Goal: Task Accomplishment & Management: Manage account settings

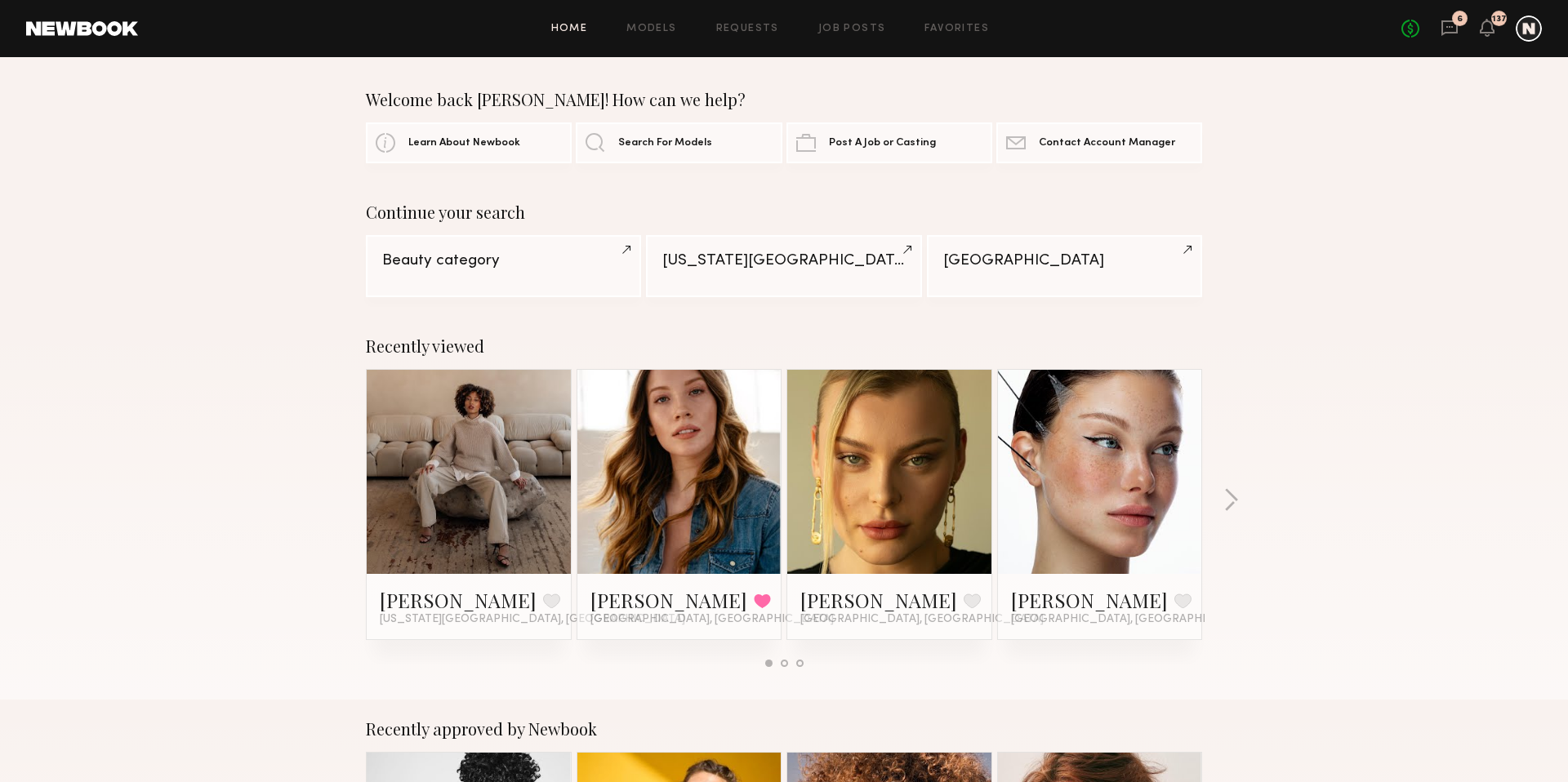
click at [1524, 31] on div at bounding box center [1529, 28] width 26 height 26
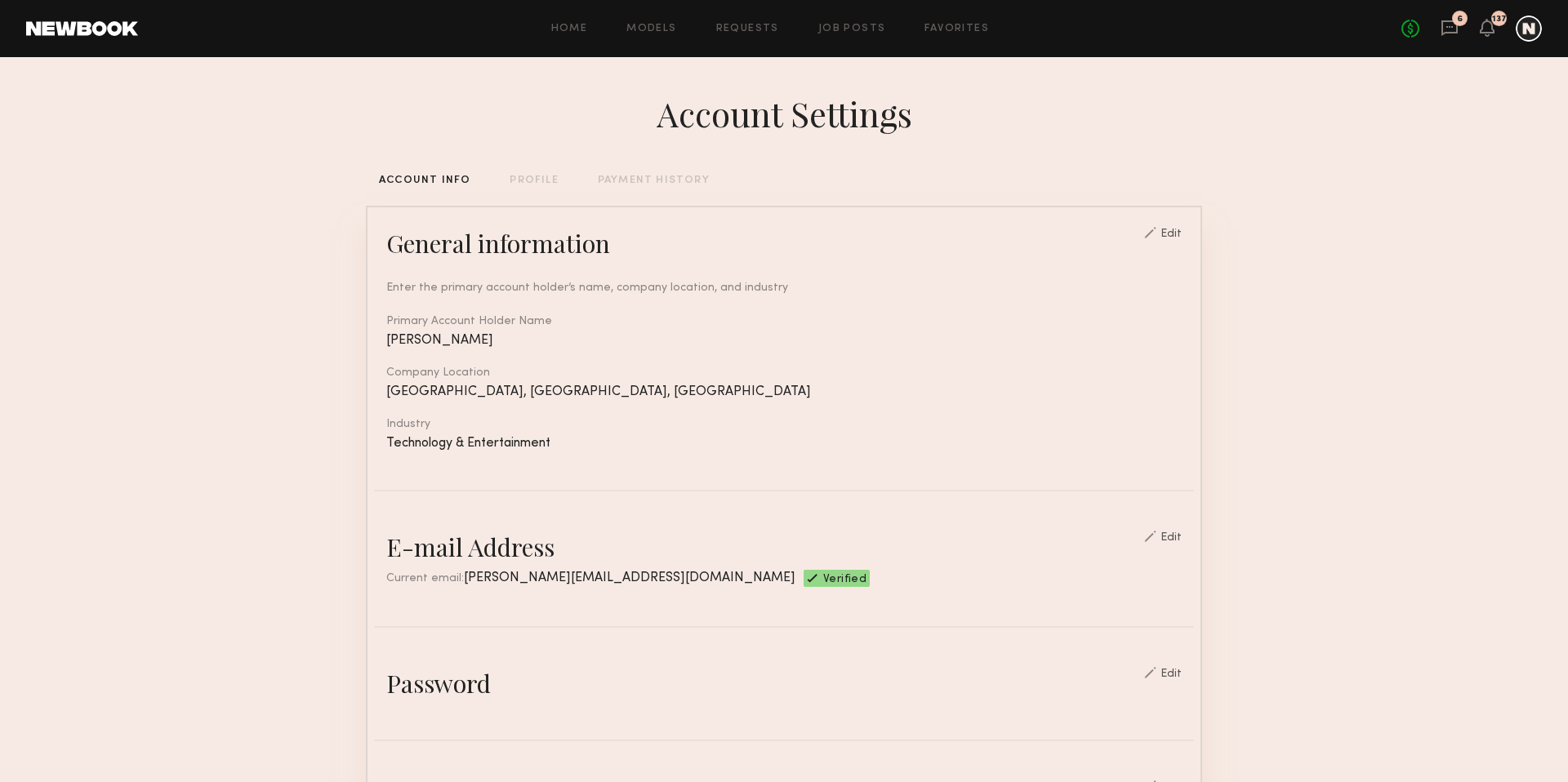
scroll to position [730, 0]
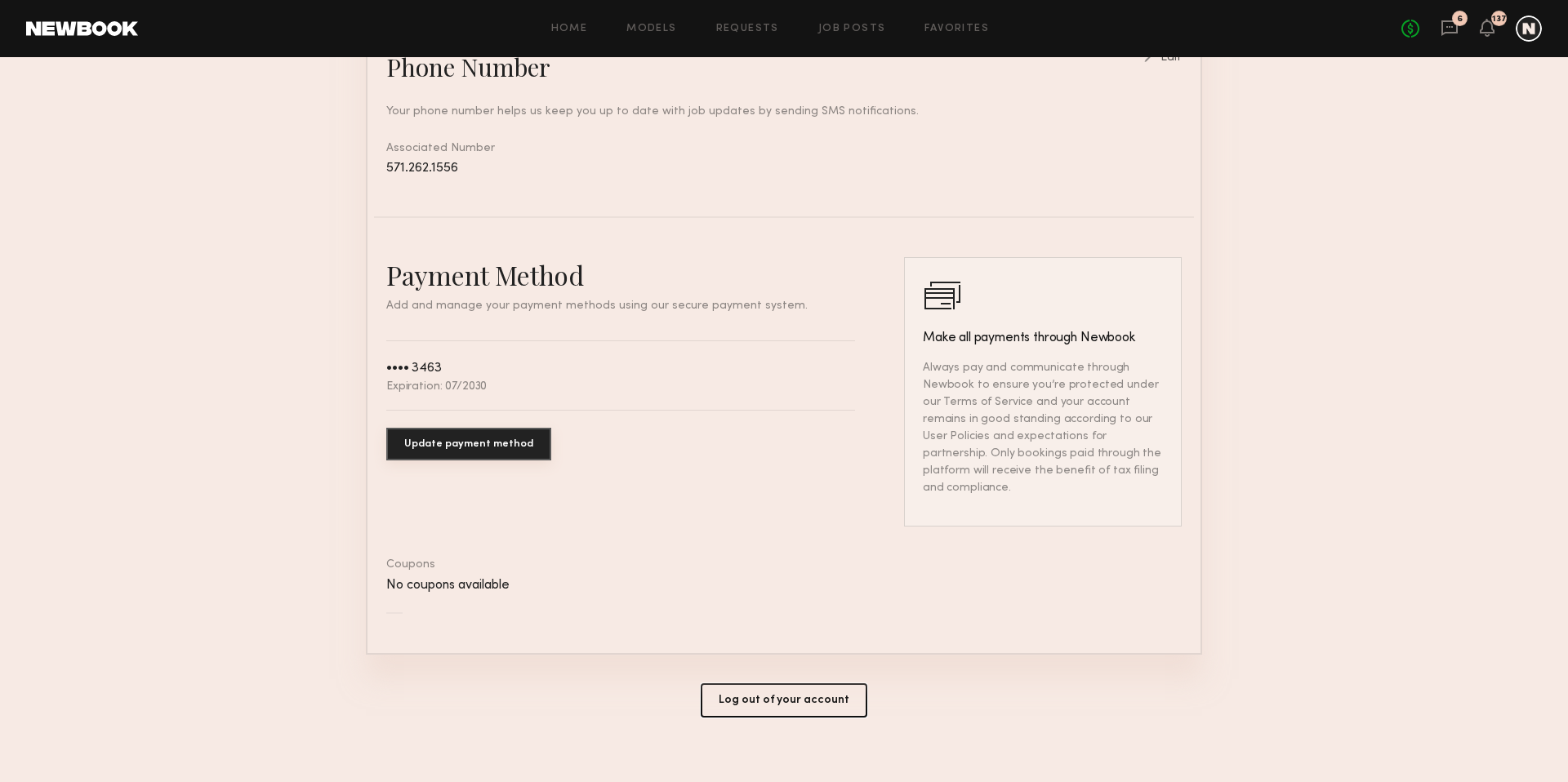
click at [764, 683] on button "Log out of your account" at bounding box center [784, 700] width 167 height 34
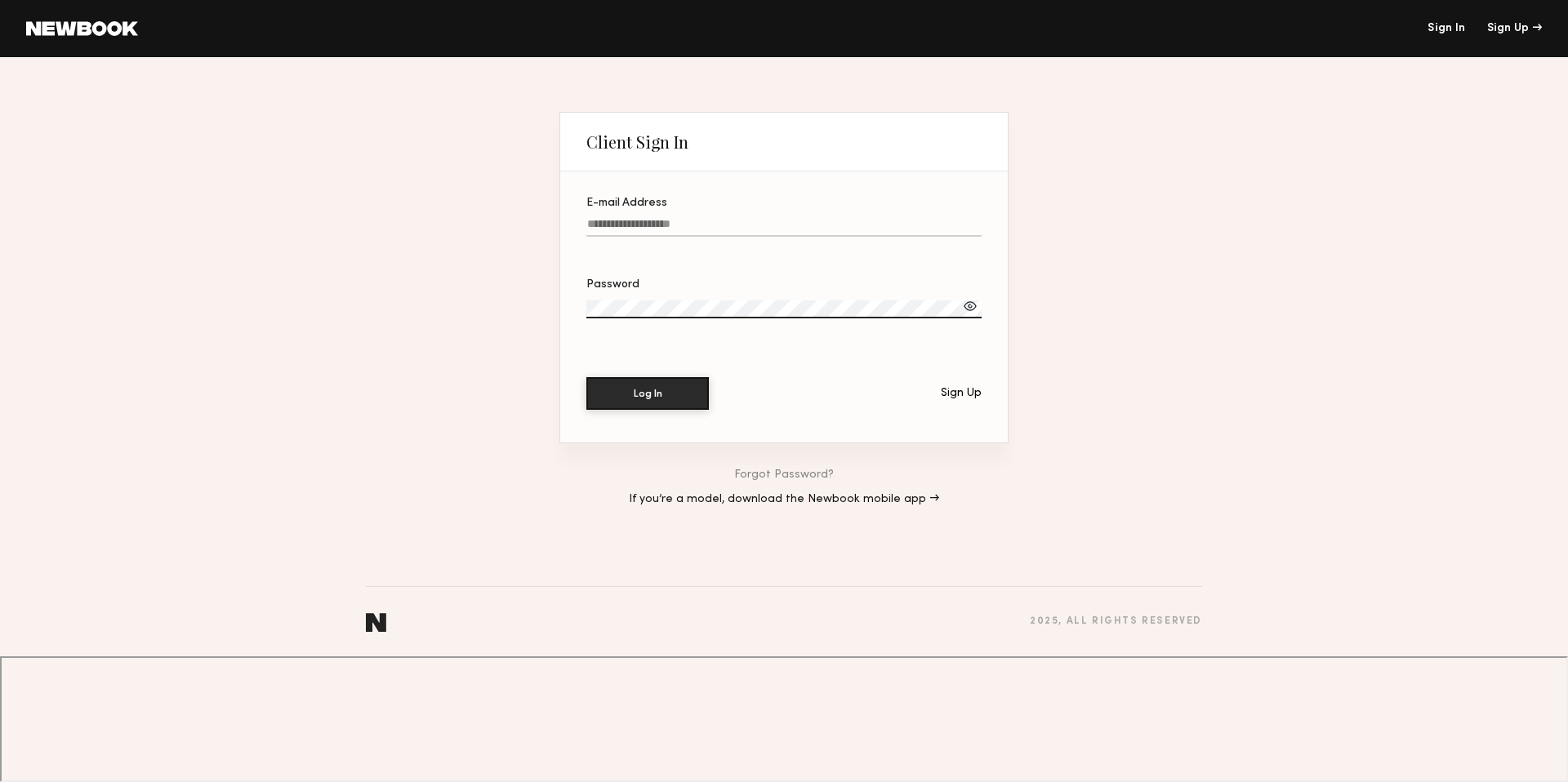
click at [106, 29] on link at bounding box center [82, 29] width 112 height 14
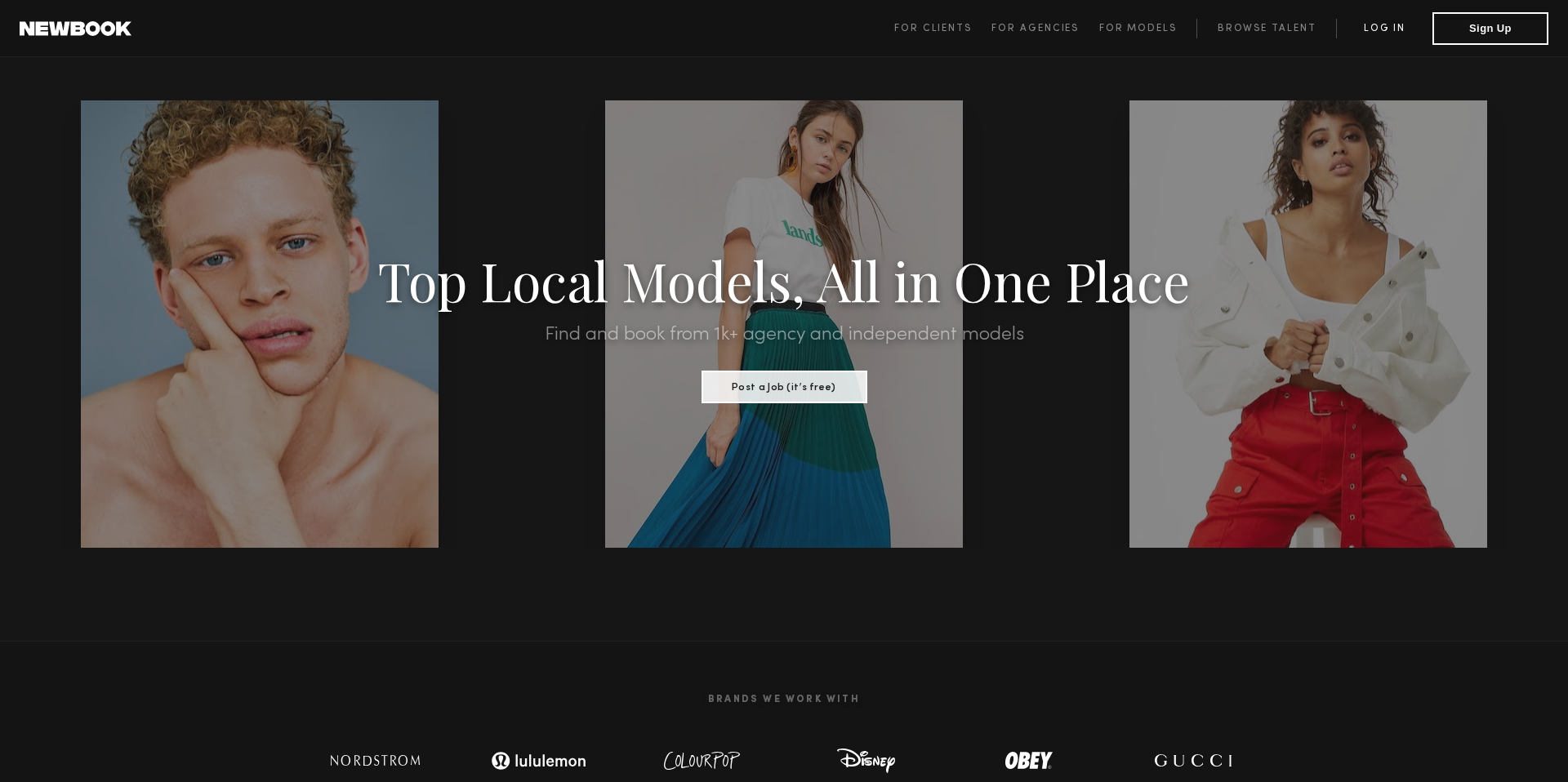
click at [1374, 31] on link "Log in" at bounding box center [1383, 29] width 96 height 20
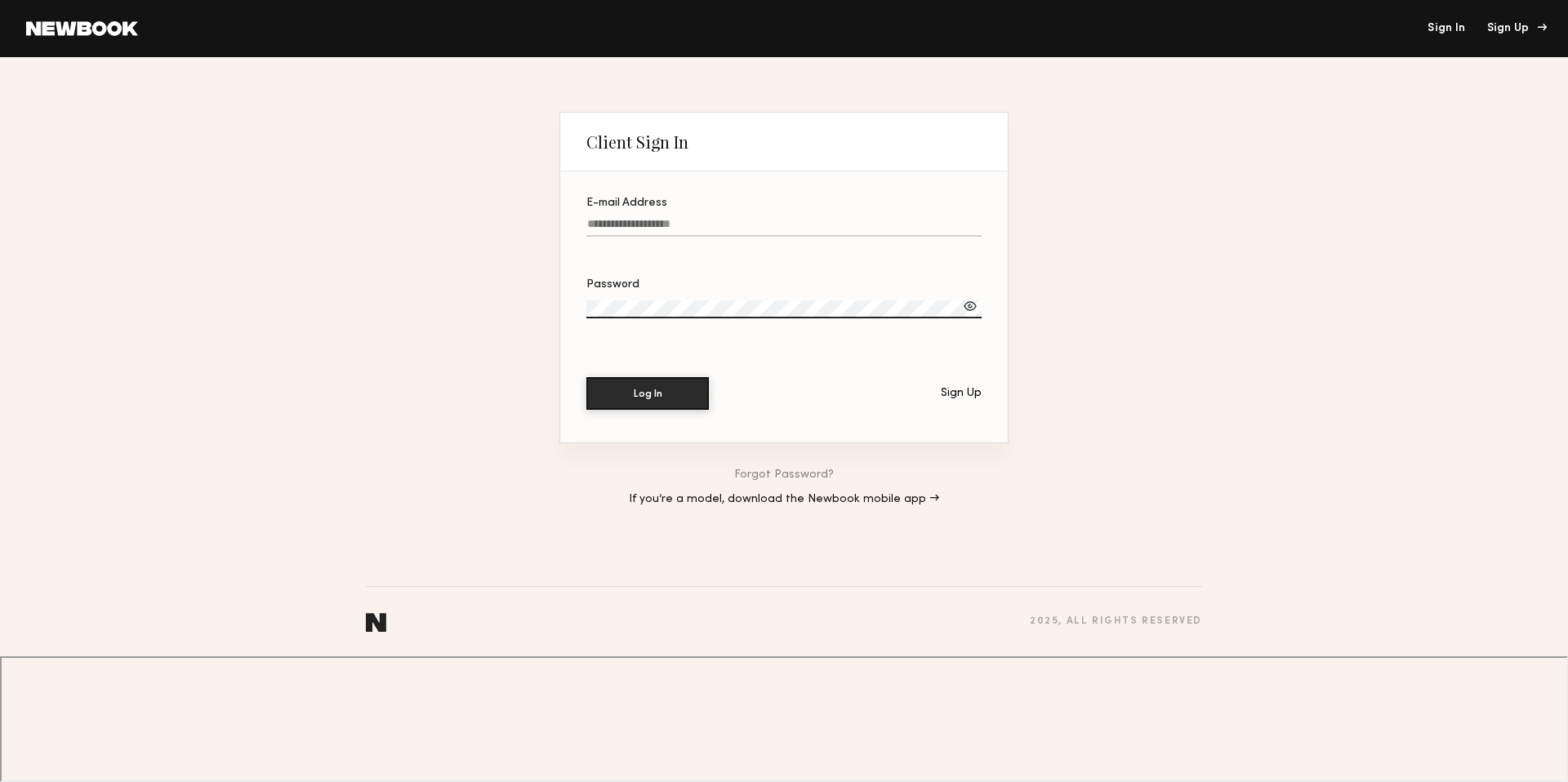
click at [1494, 30] on div "Sign Up" at bounding box center [1514, 28] width 55 height 12
click at [1500, 30] on div "Sign Up" at bounding box center [1514, 28] width 55 height 12
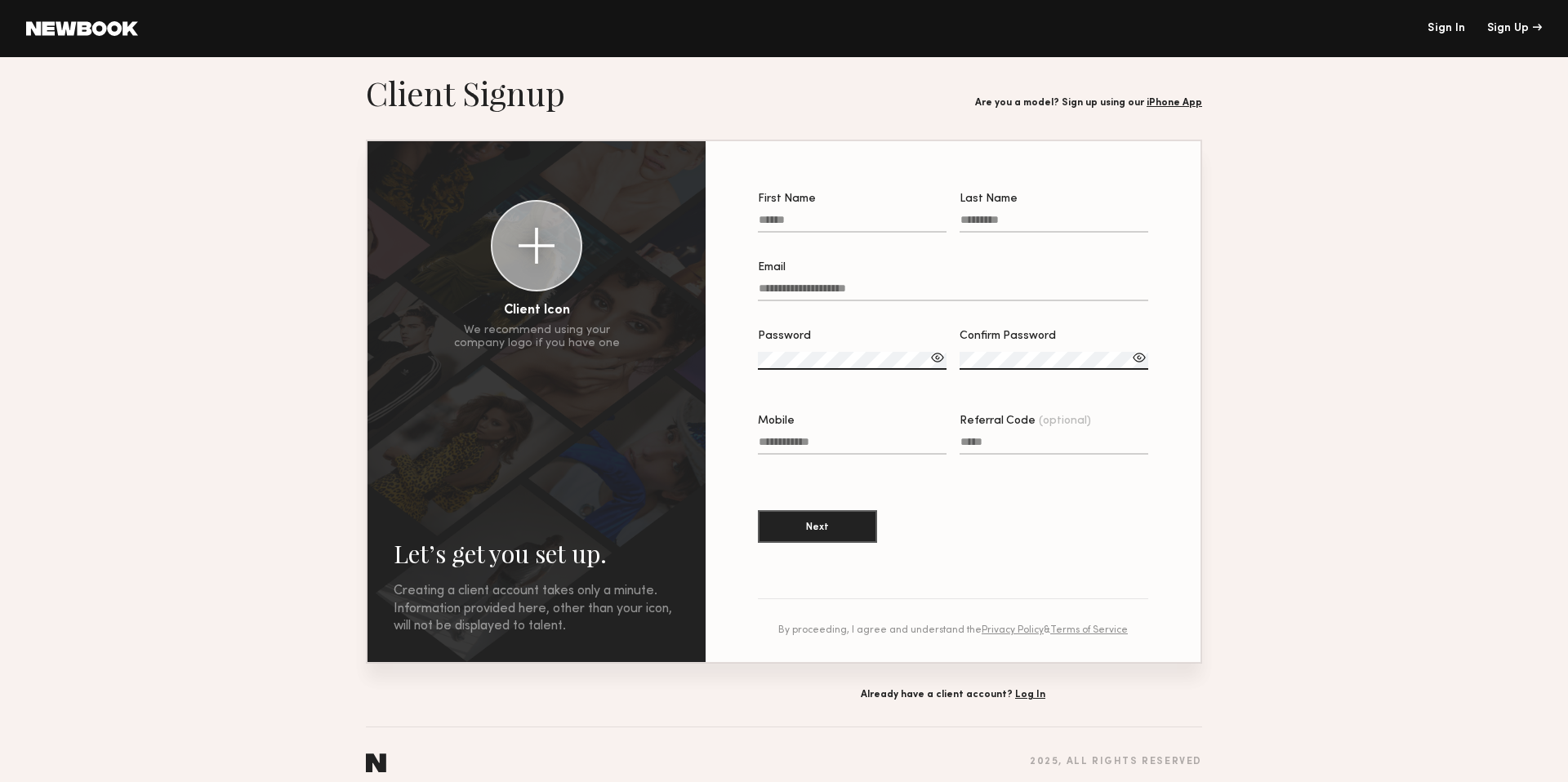
scroll to position [14, 0]
